Goal: Task Accomplishment & Management: Use online tool/utility

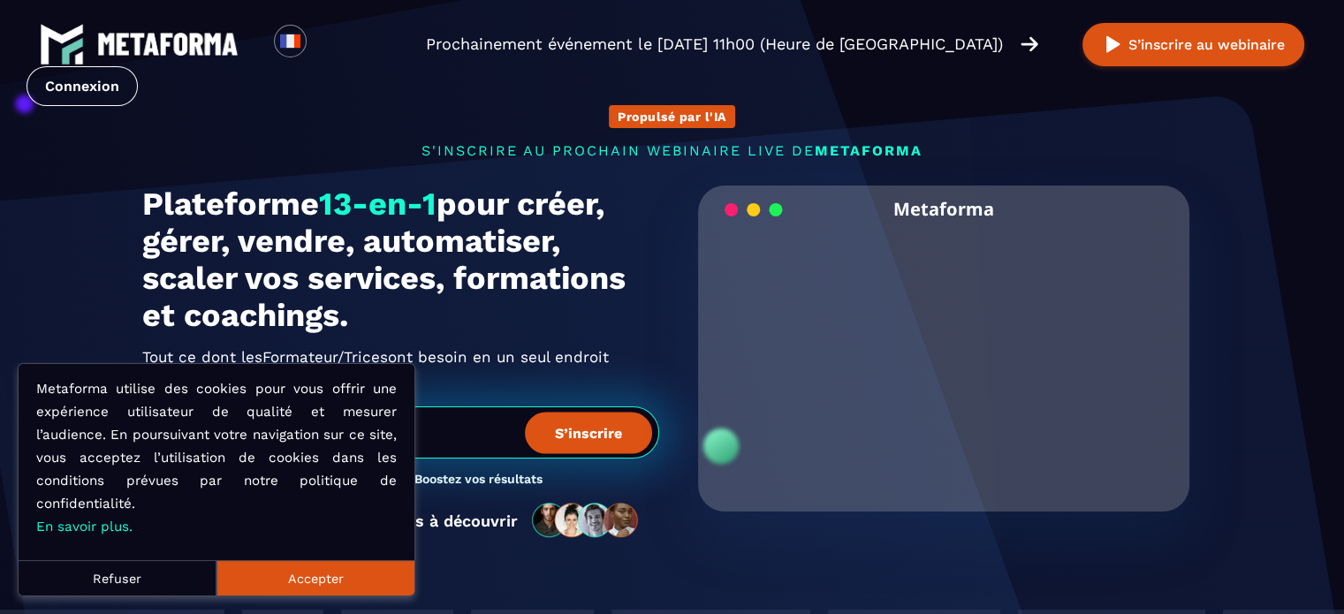
click at [138, 66] on link "Connexion" at bounding box center [81, 86] width 111 height 40
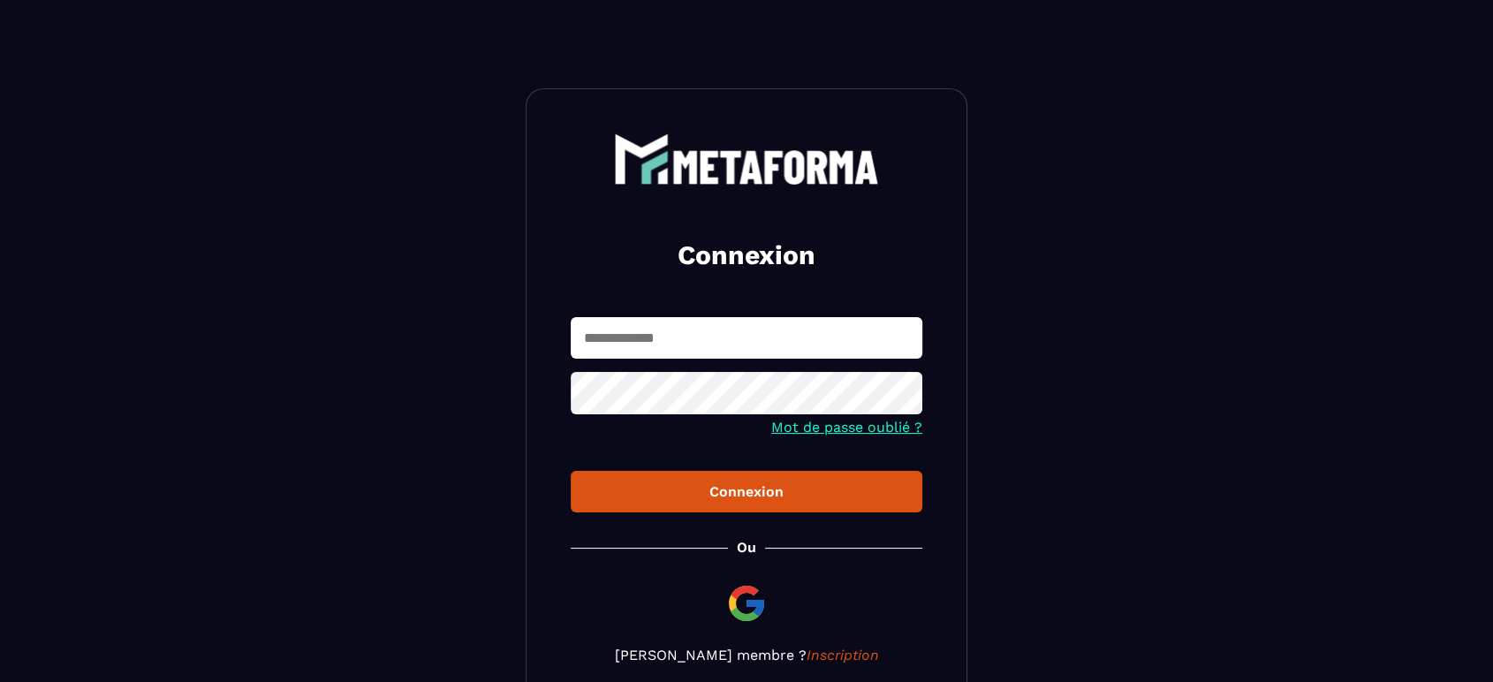
type input "**********"
click at [725, 496] on div "Connexion" at bounding box center [746, 491] width 323 height 17
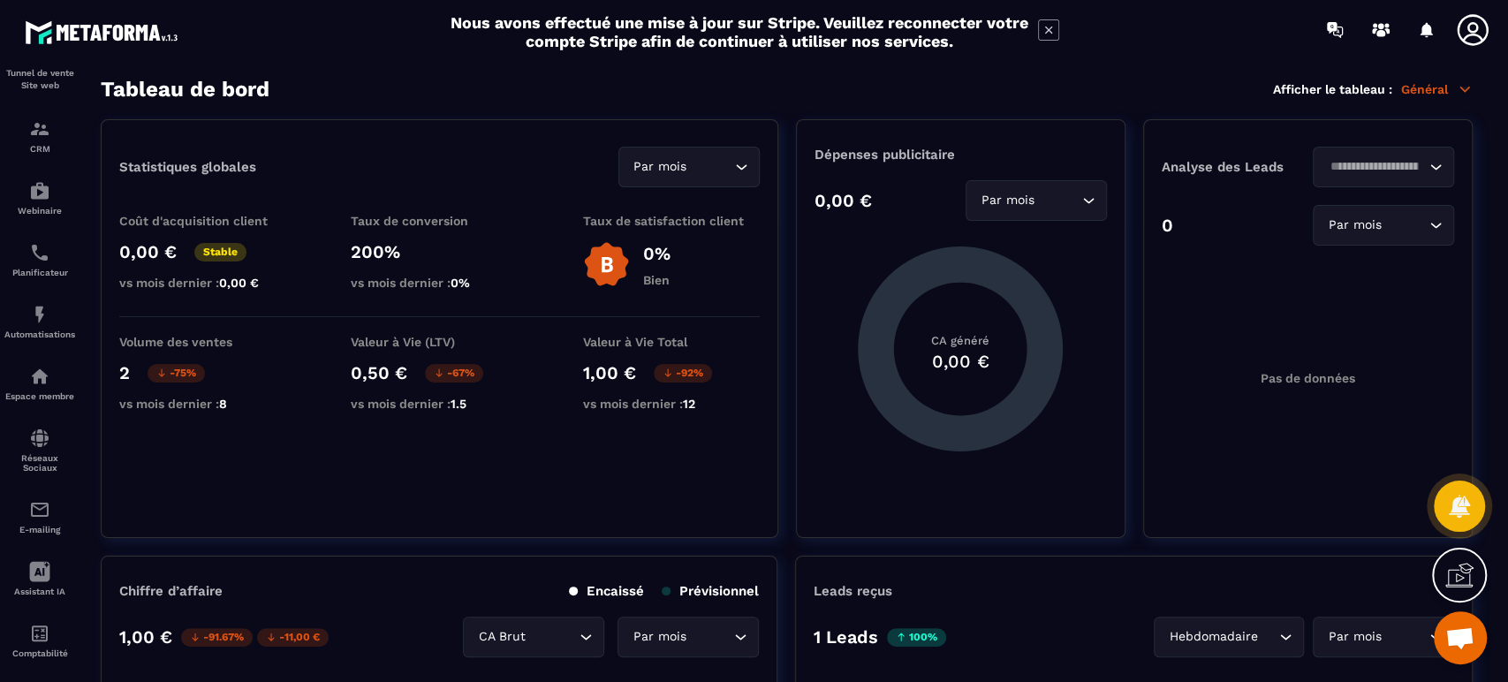
scroll to position [129, 0]
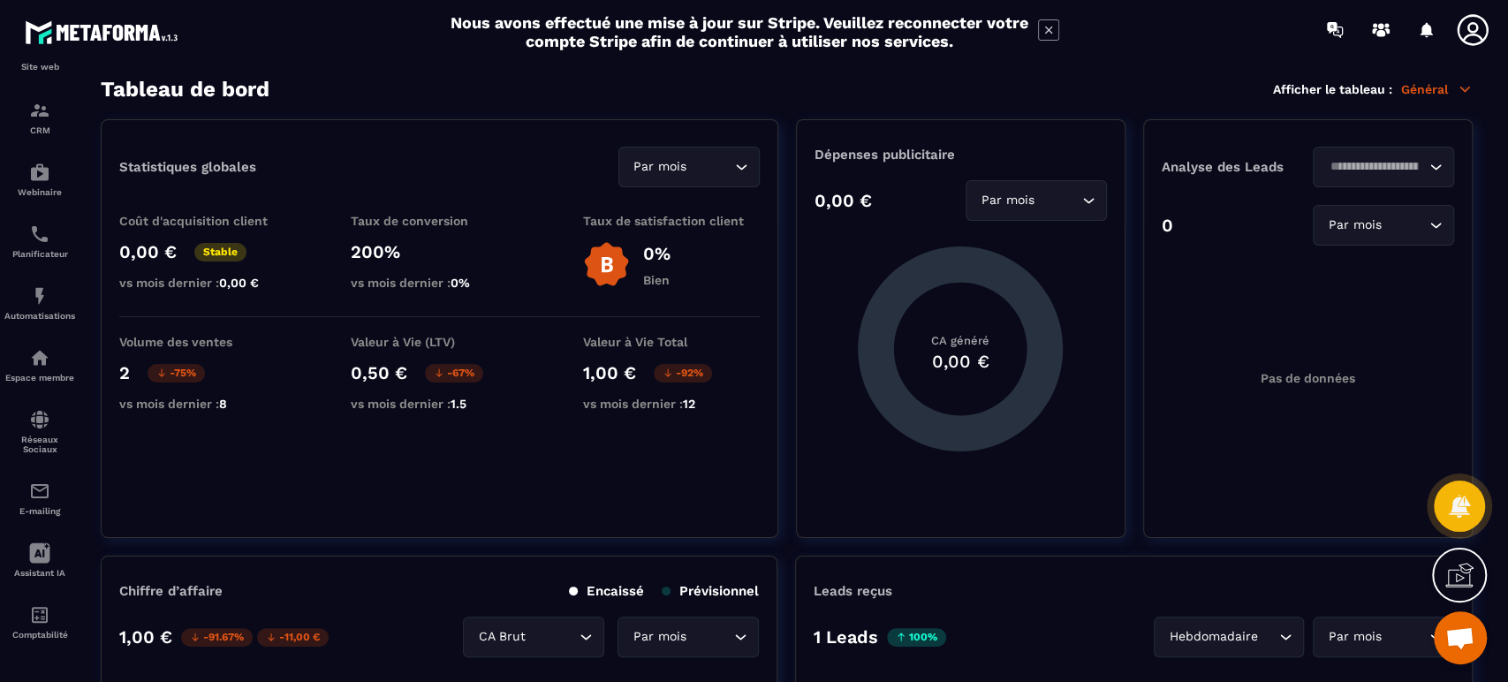
click at [25, 621] on div "Comptabilité" at bounding box center [39, 621] width 71 height 35
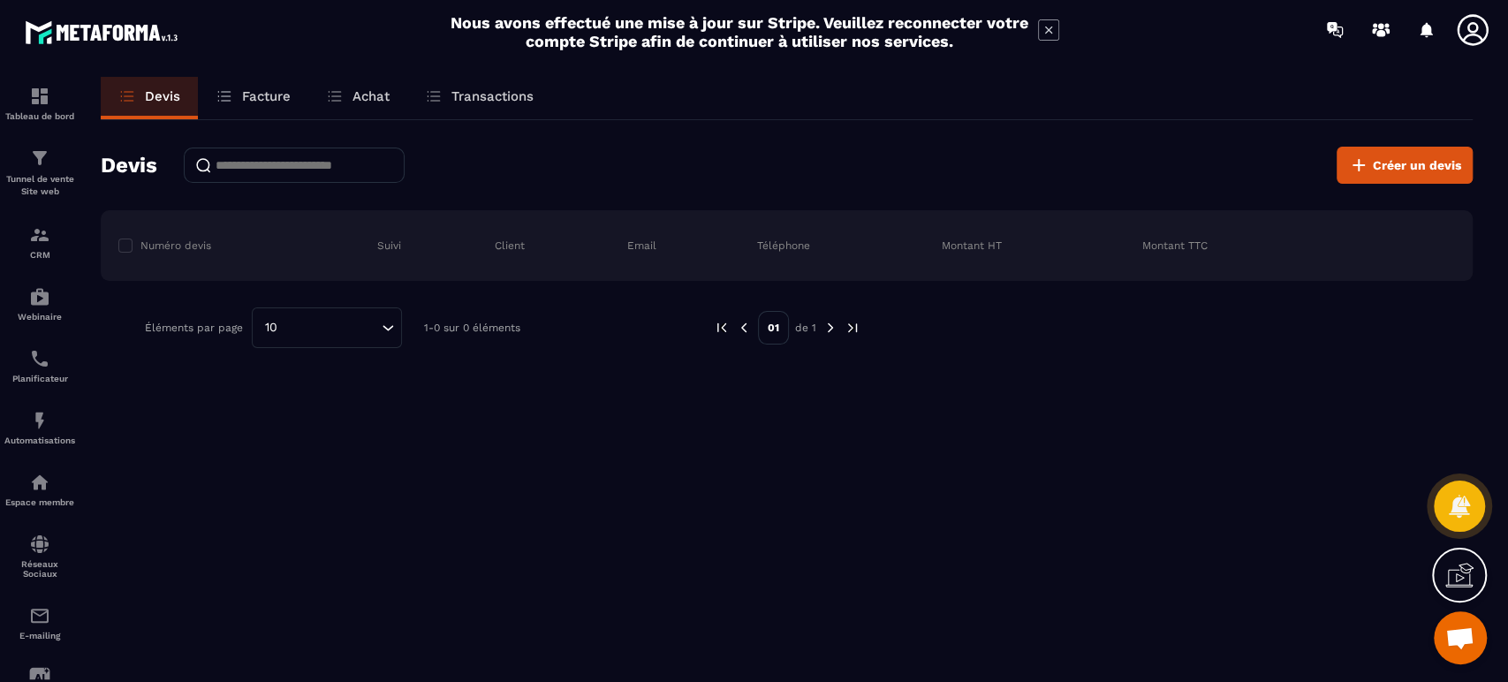
click at [309, 458] on div "Devis Facture Achat Transactions Devis Créer un devis Numéro devis Suivi Client…" at bounding box center [786, 396] width 1407 height 638
click at [233, 97] on link "Facture" at bounding box center [253, 98] width 110 height 42
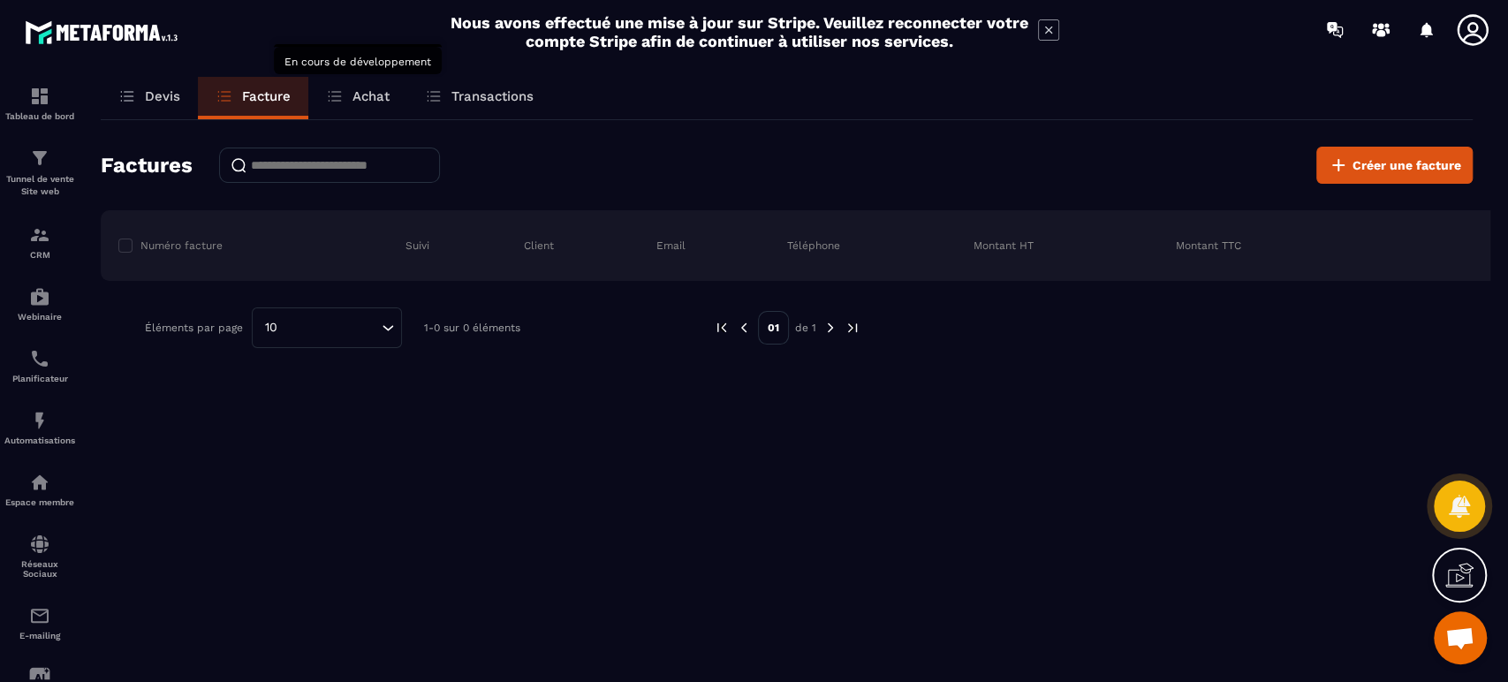
click at [389, 88] on p "Achat" at bounding box center [370, 96] width 37 height 16
click at [351, 91] on div "Achat" at bounding box center [357, 98] width 99 height 42
click at [374, 101] on p "Achat" at bounding box center [370, 96] width 37 height 16
click at [483, 102] on p "Transactions" at bounding box center [492, 96] width 82 height 16
click at [380, 95] on p "Achat" at bounding box center [370, 96] width 37 height 16
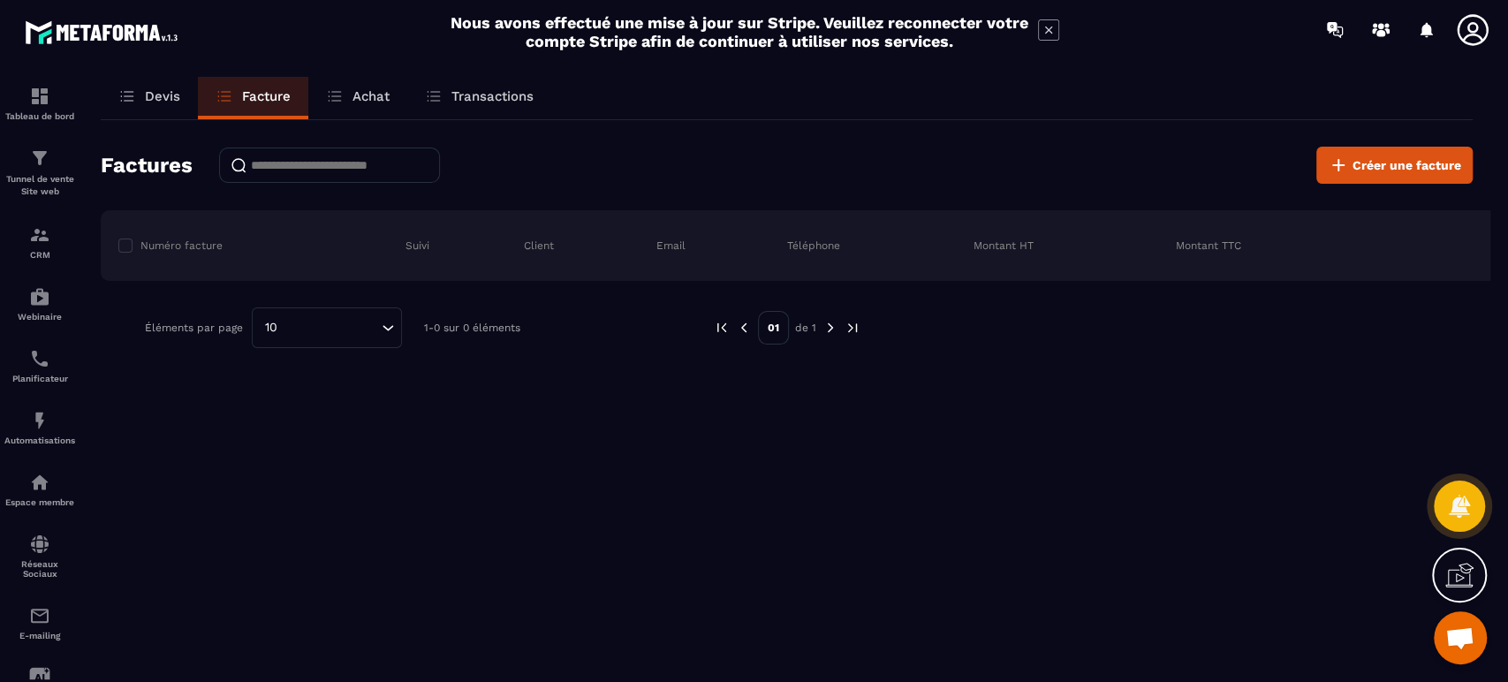
drag, startPoint x: 274, startPoint y: 93, endPoint x: 304, endPoint y: 99, distance: 30.7
click at [272, 93] on p "Facture" at bounding box center [266, 96] width 49 height 16
click at [121, 98] on icon at bounding box center [127, 96] width 18 height 18
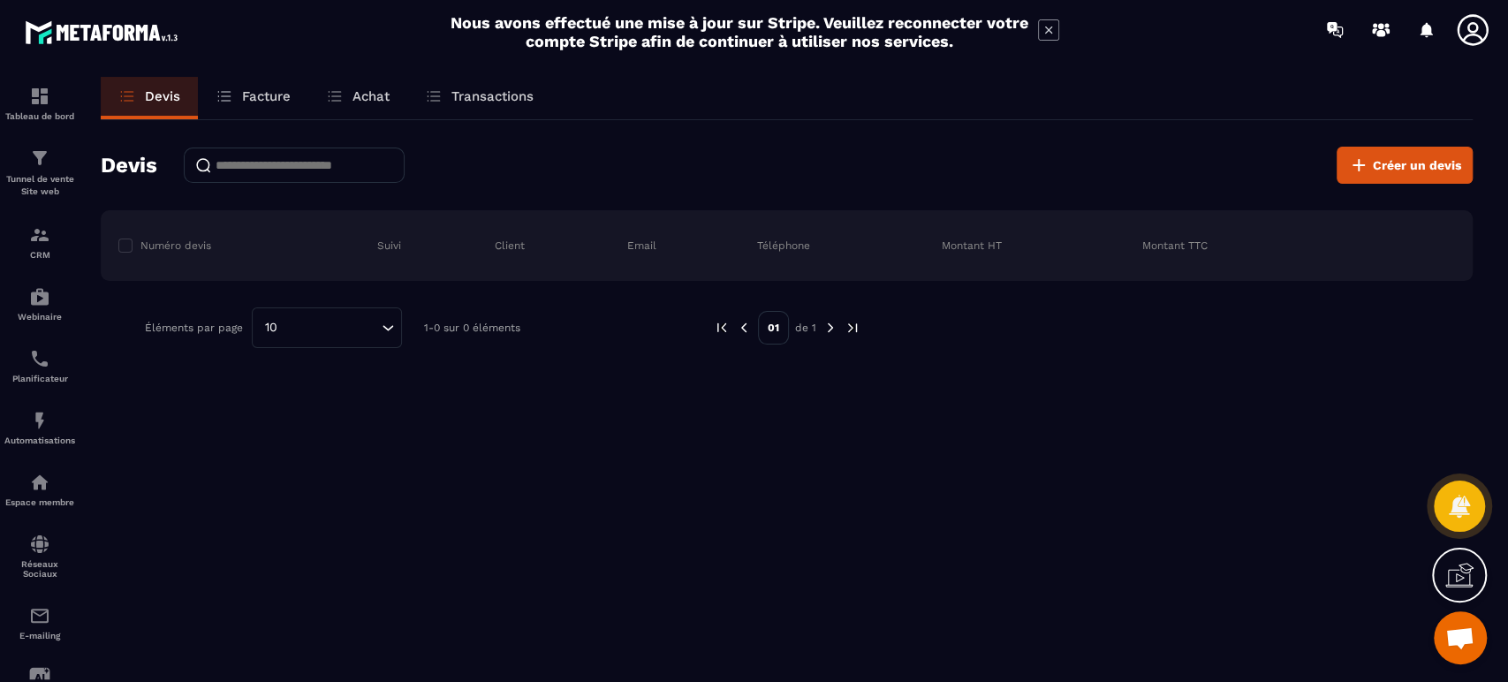
click at [283, 101] on p "Facture" at bounding box center [266, 96] width 49 height 16
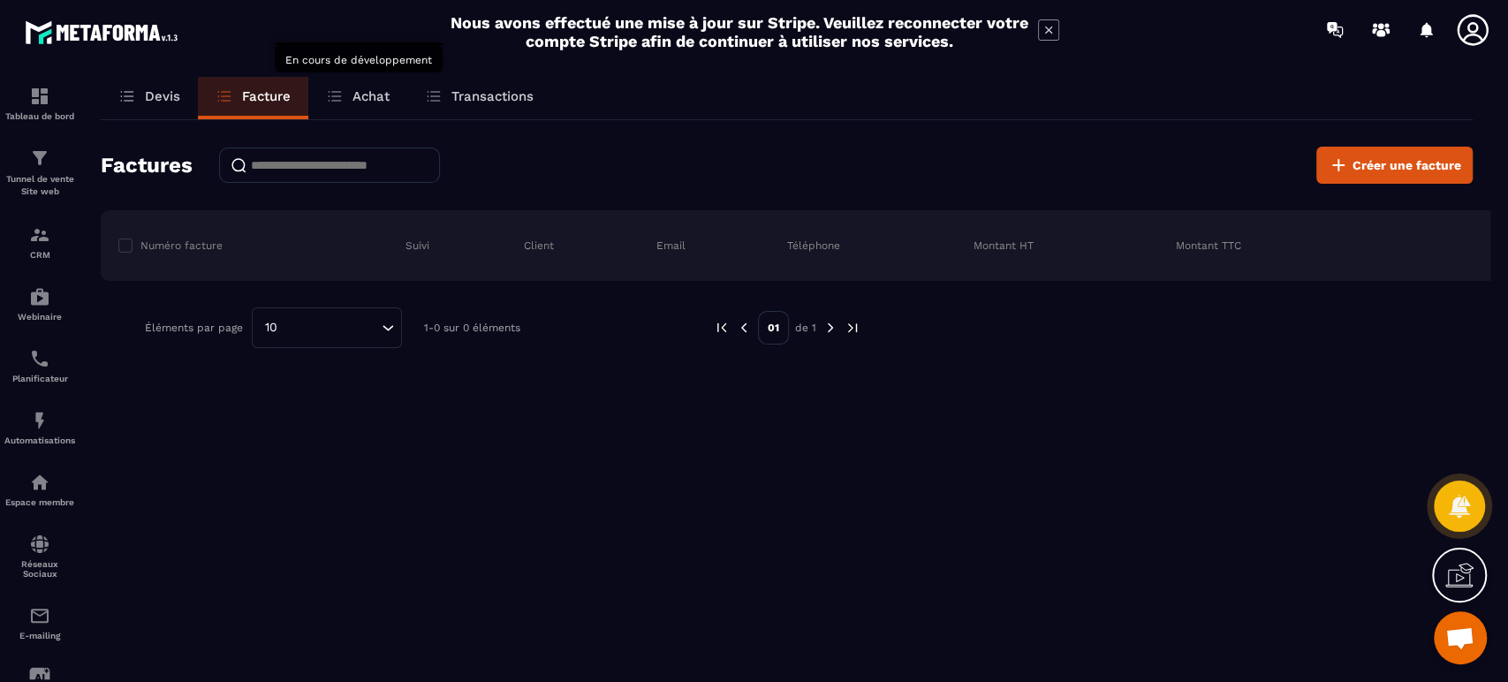
click at [382, 103] on p "Achat" at bounding box center [370, 96] width 37 height 16
click at [1391, 168] on span "Créer une facture" at bounding box center [1406, 165] width 109 height 18
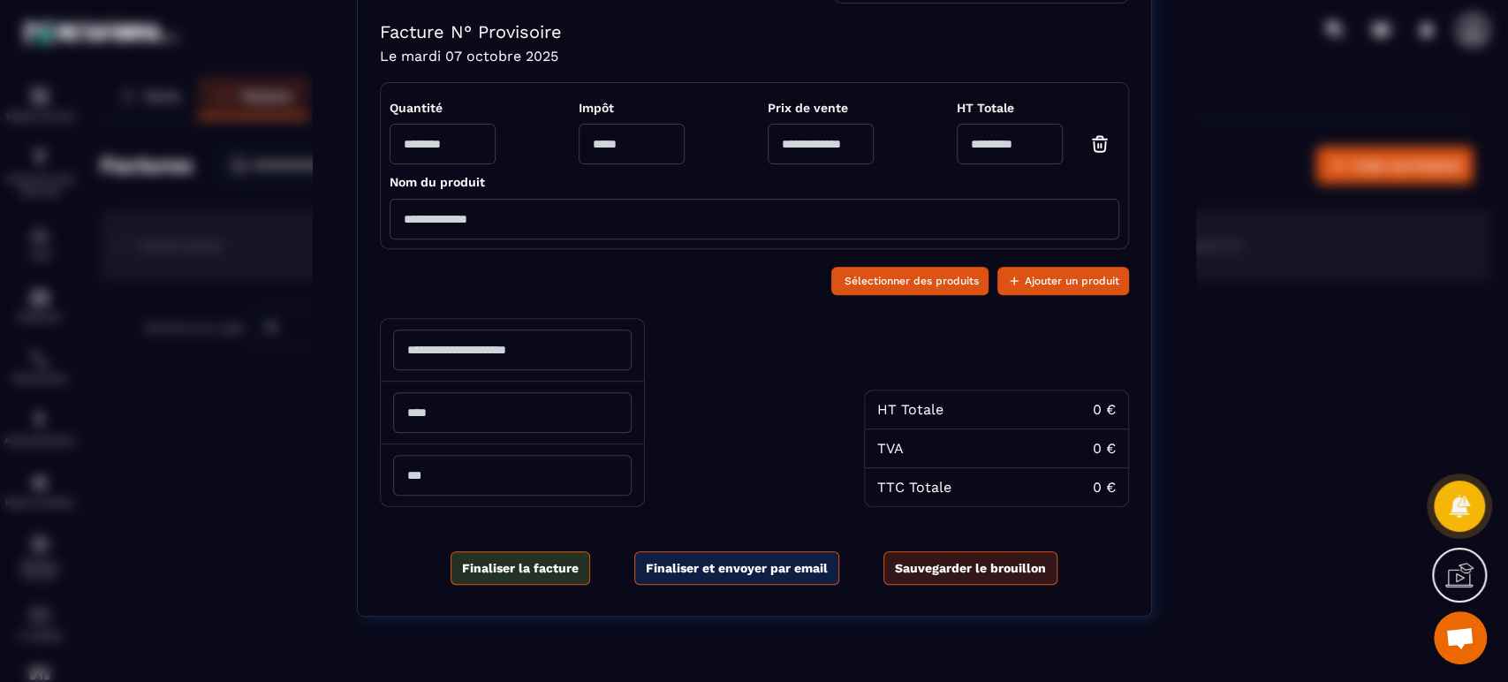
scroll to position [333, 0]
click at [210, 481] on div "Créer une facture [PERSON_NAME] N° TVA Intracommunautaire : N° SIRET: 797814829…" at bounding box center [754, 176] width 1508 height 1019
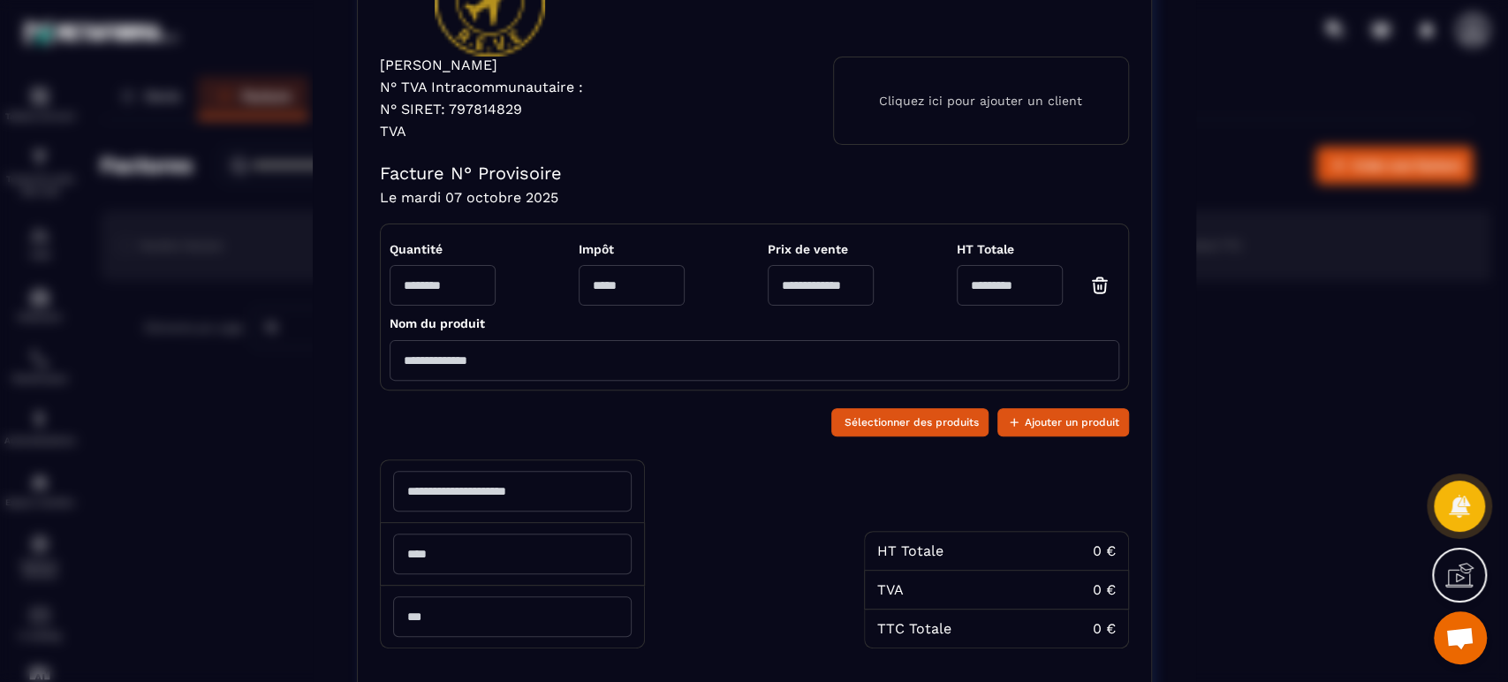
scroll to position [0, 0]
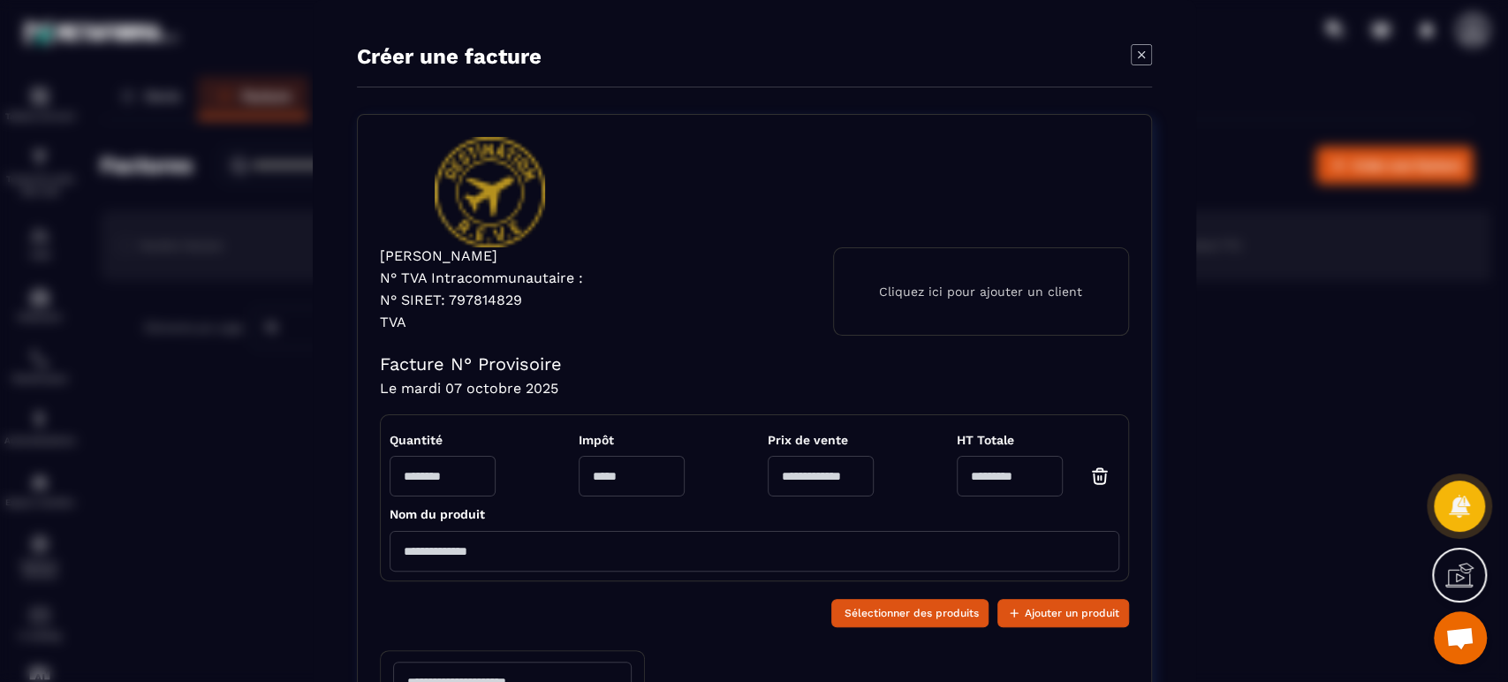
click at [1141, 49] on icon "Modal window" at bounding box center [1141, 54] width 21 height 21
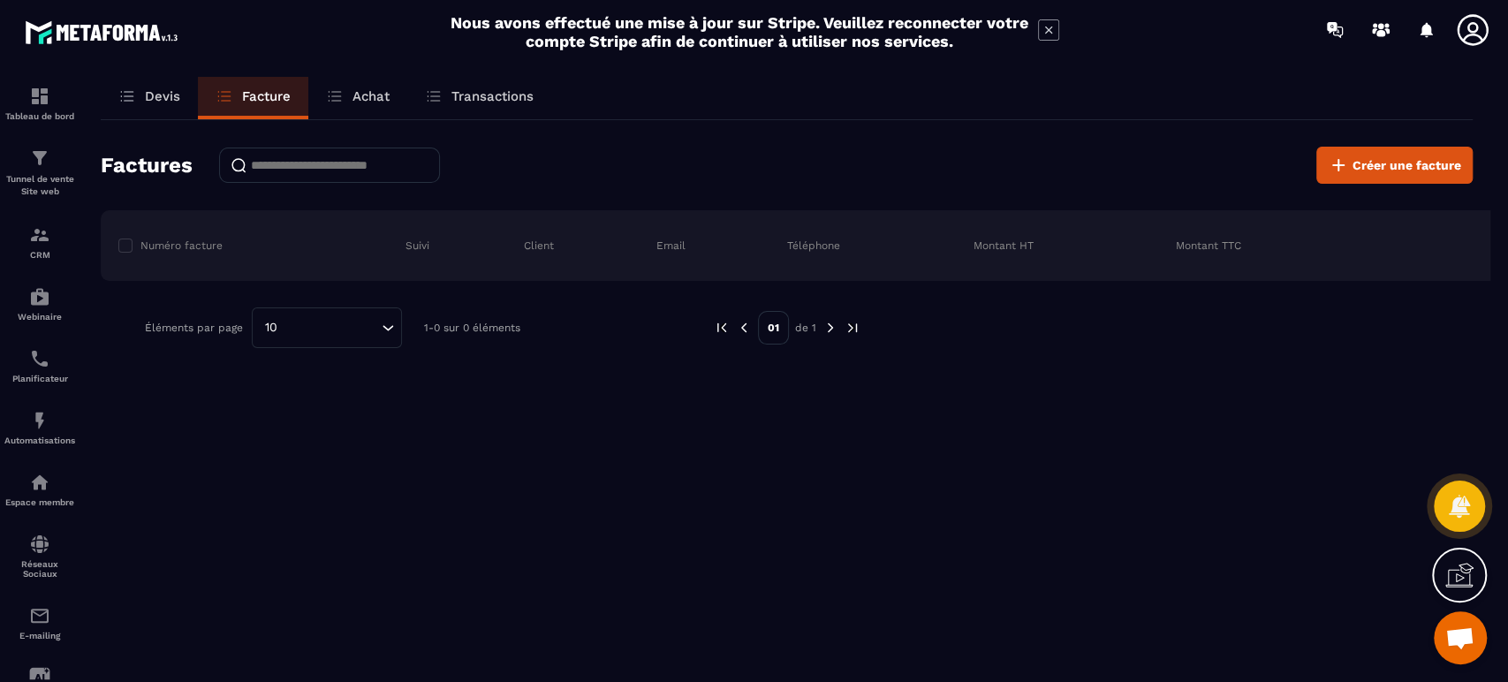
click at [178, 94] on p "Devis" at bounding box center [162, 96] width 35 height 16
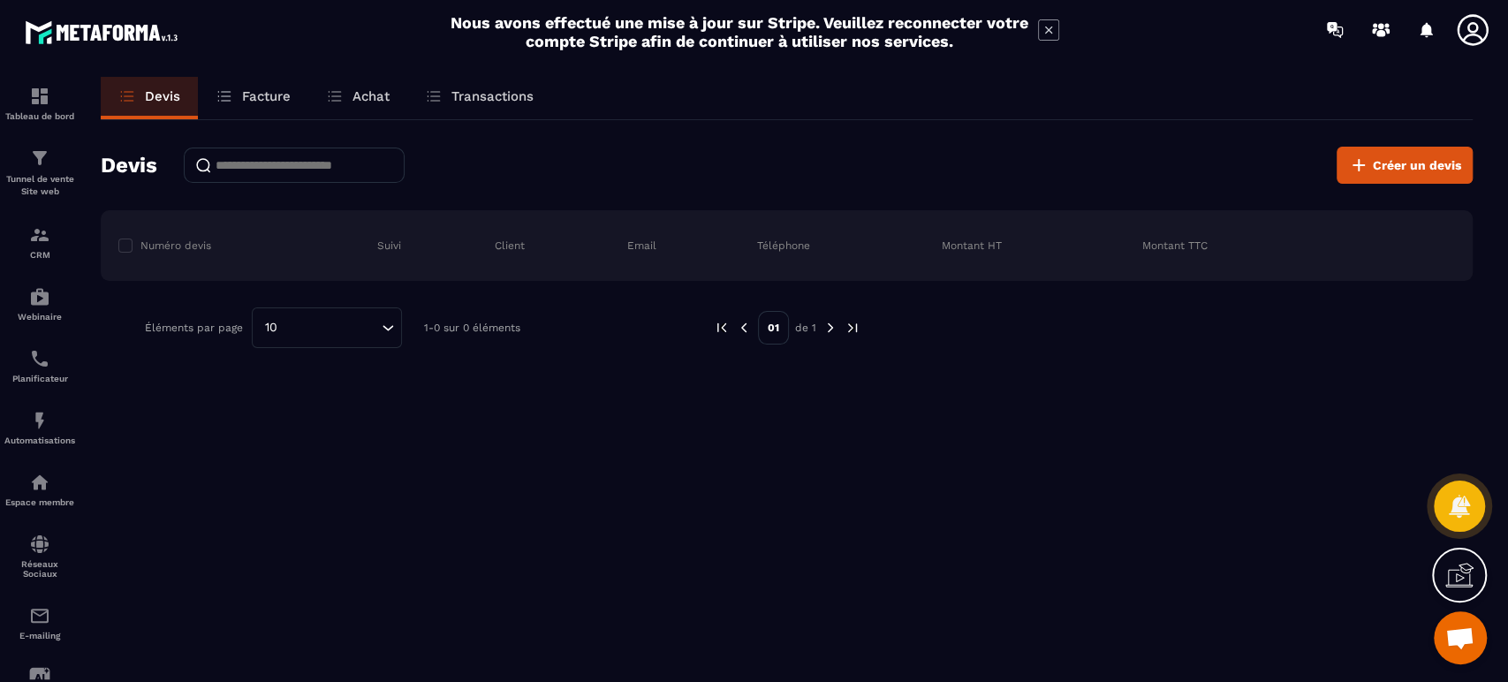
click at [261, 87] on link "Facture" at bounding box center [253, 98] width 110 height 42
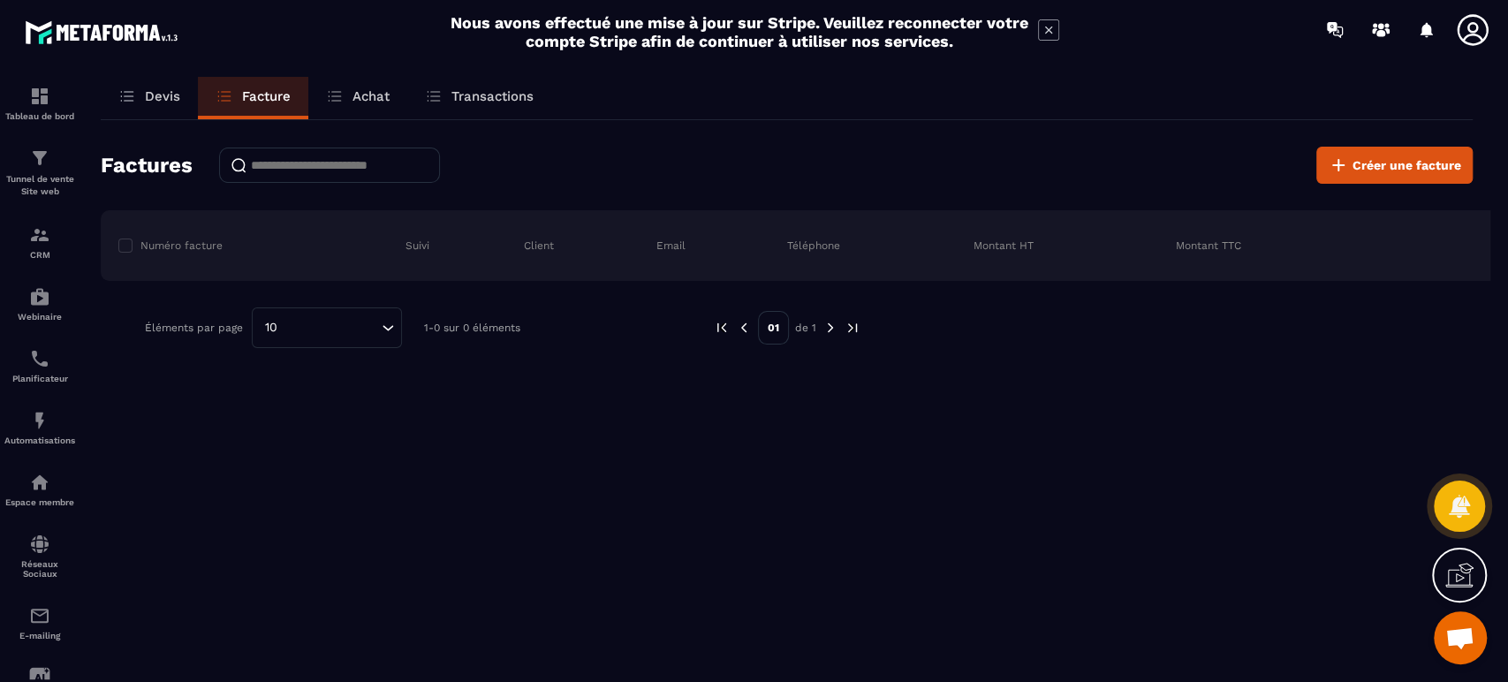
click at [1403, 157] on span "Créer une facture" at bounding box center [1406, 165] width 109 height 18
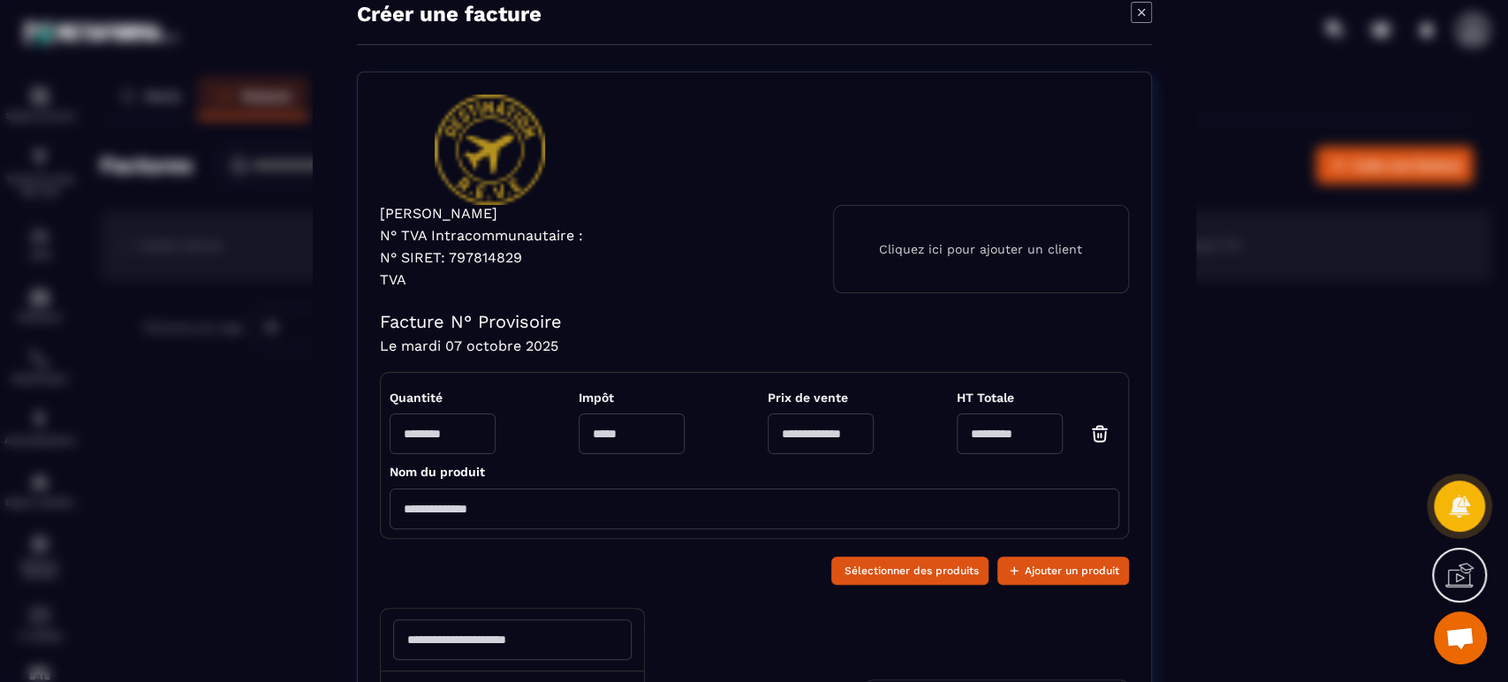
scroll to position [64, 0]
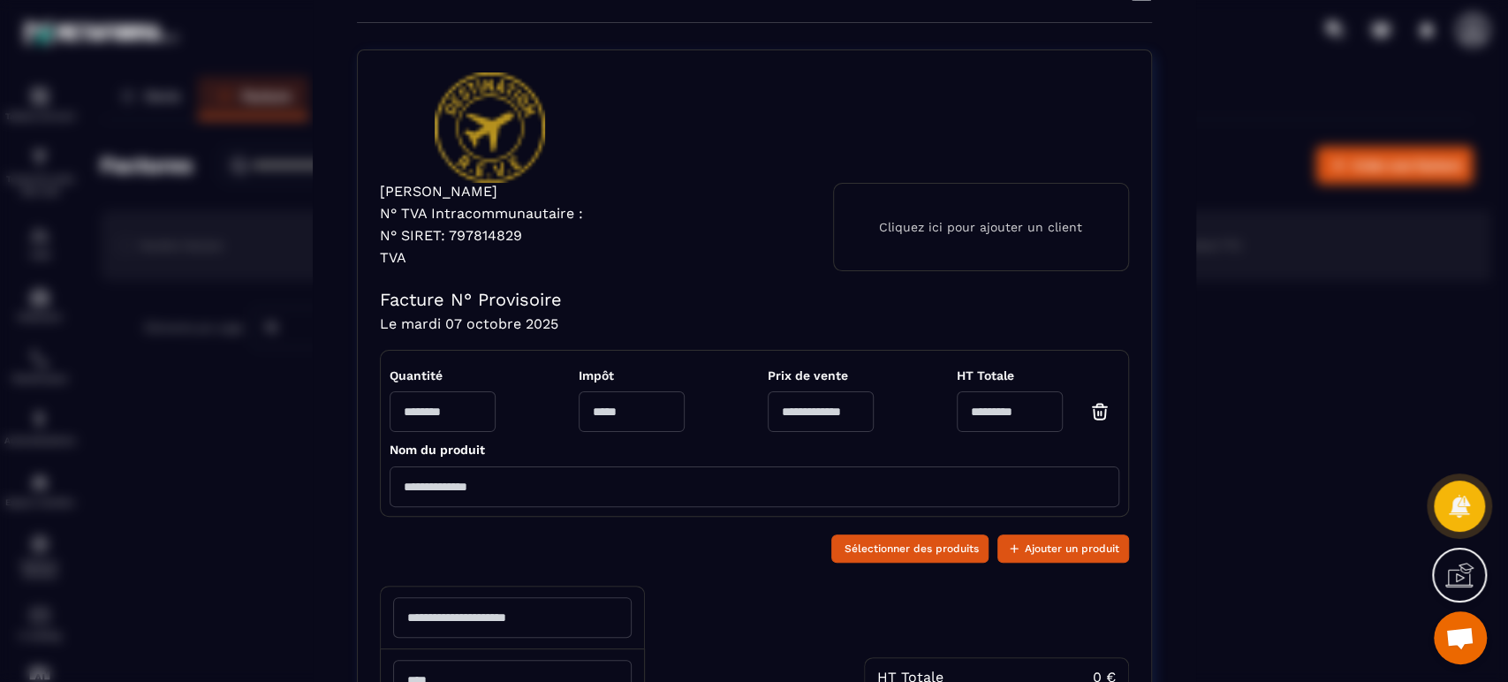
click at [924, 210] on div "Cliquez ici pour ajouter un client" at bounding box center [981, 227] width 296 height 88
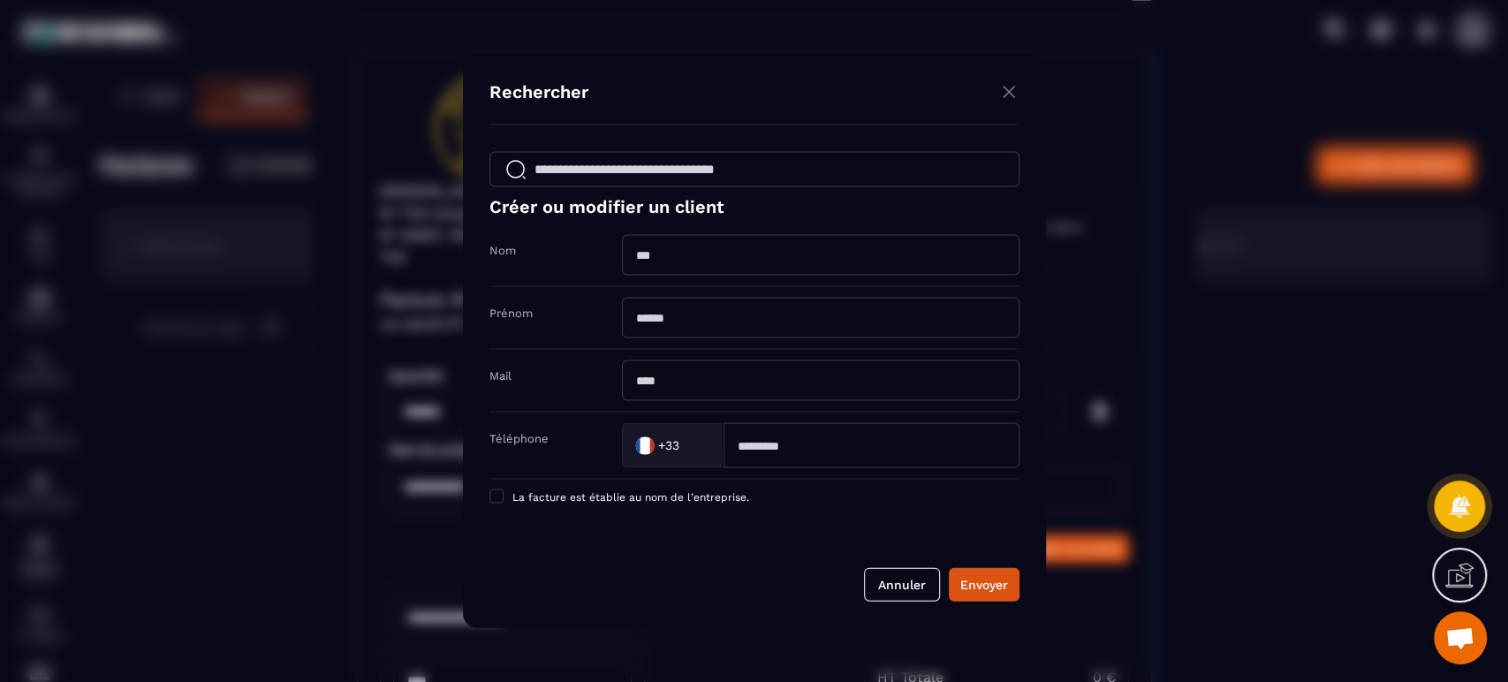
click at [891, 572] on button "Annuler" at bounding box center [902, 585] width 76 height 34
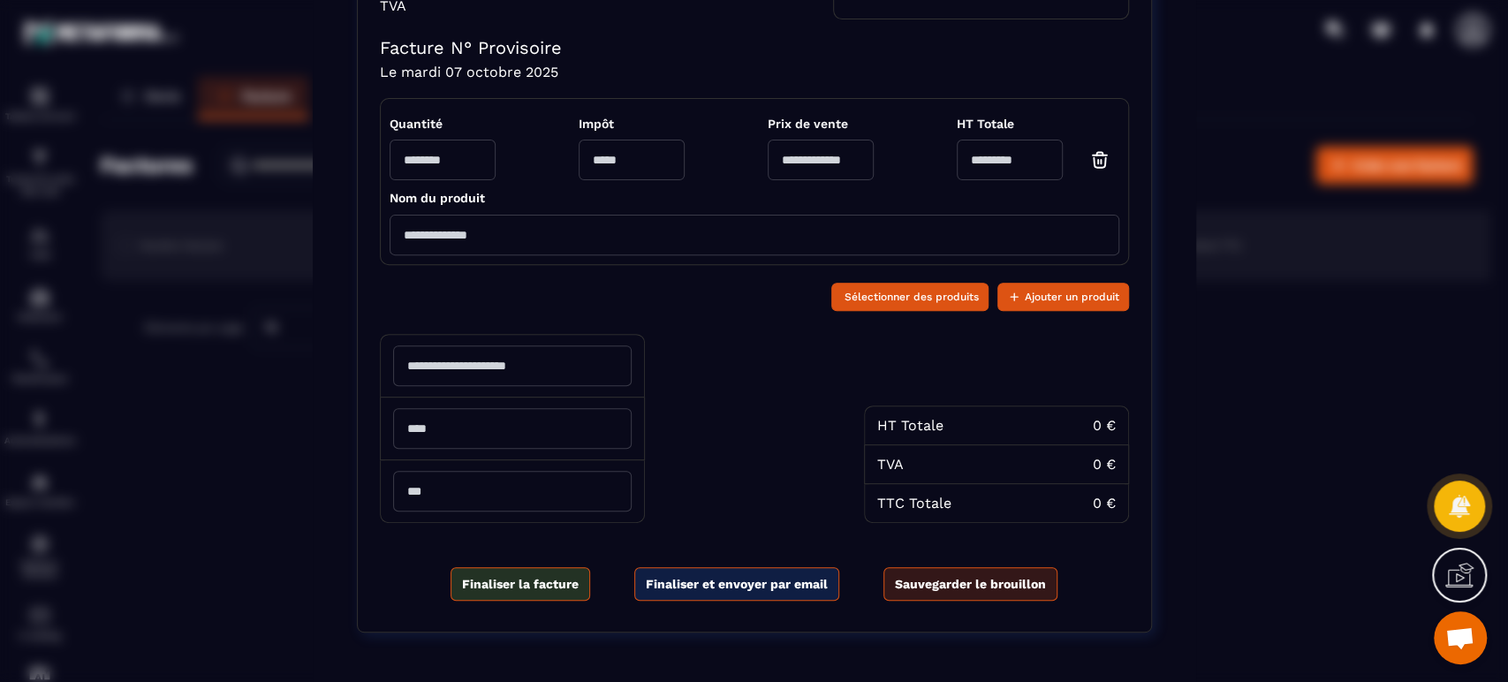
scroll to position [333, 0]
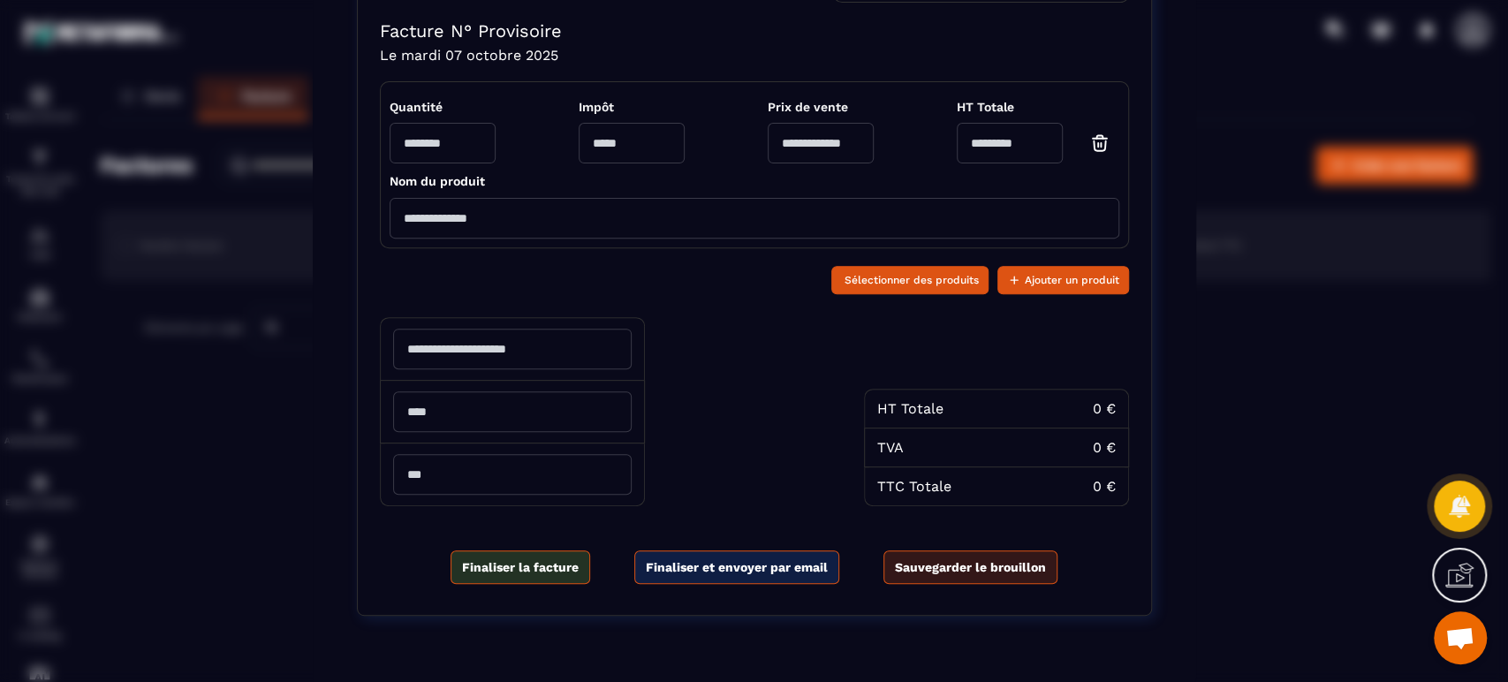
click at [1194, 517] on div "Créer une facture [PERSON_NAME] N° TVA Intracommunautaire : N° SIRET: 797814829…" at bounding box center [754, 176] width 1508 height 1019
